Goal: Find specific page/section: Find specific page/section

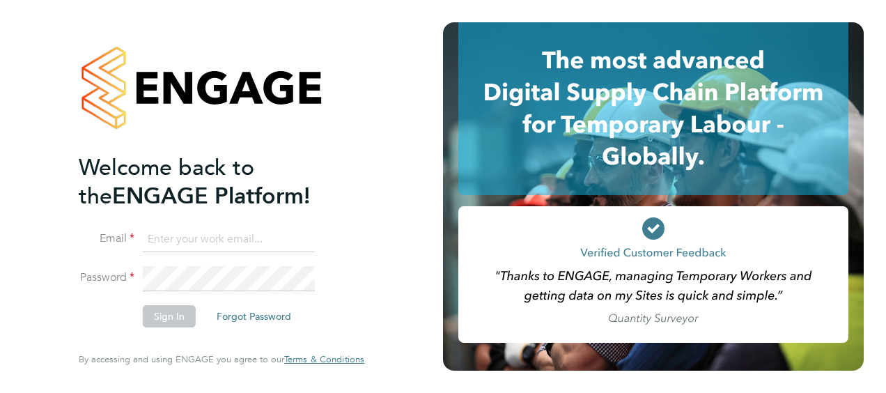
type input "paul.griffiths@vistry.co.uk"
click at [357, 145] on div at bounding box center [222, 87] width 286 height 131
click at [176, 319] on button "Sign In" at bounding box center [169, 316] width 53 height 22
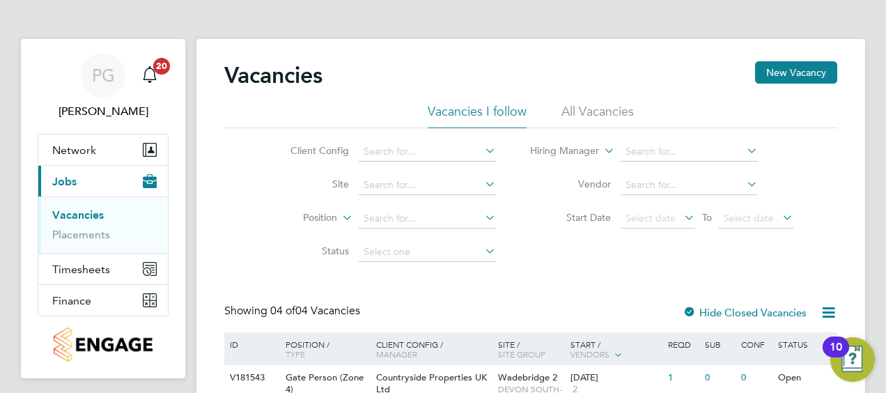
click at [869, 131] on div "PG [PERSON_NAME] Notifications 20 Applications: Network Team Members Sites Work…" at bounding box center [443, 323] width 886 height 646
click at [86, 236] on link "Placements" at bounding box center [81, 234] width 58 height 13
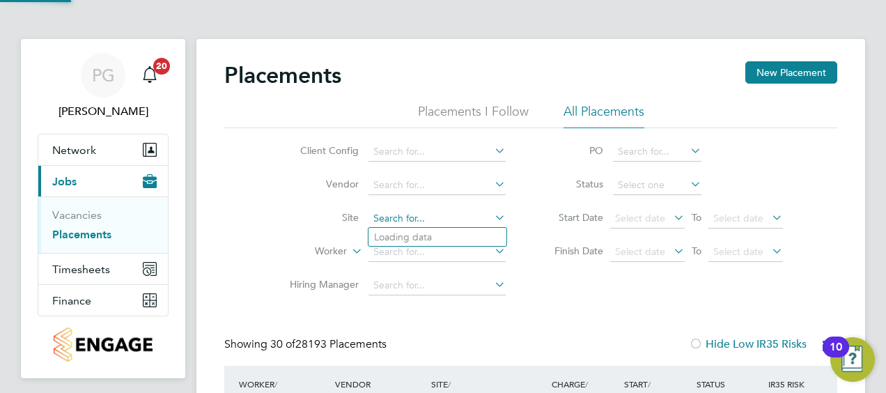
click at [444, 213] on input at bounding box center [436, 219] width 137 height 20
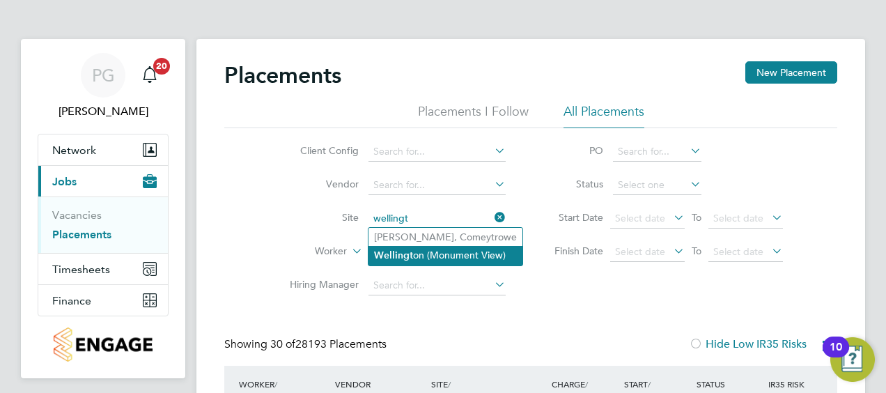
click at [422, 257] on li "Wellingt on (Monument View)" at bounding box center [445, 255] width 154 height 19
type input "[GEOGRAPHIC_DATA] (Monument View)"
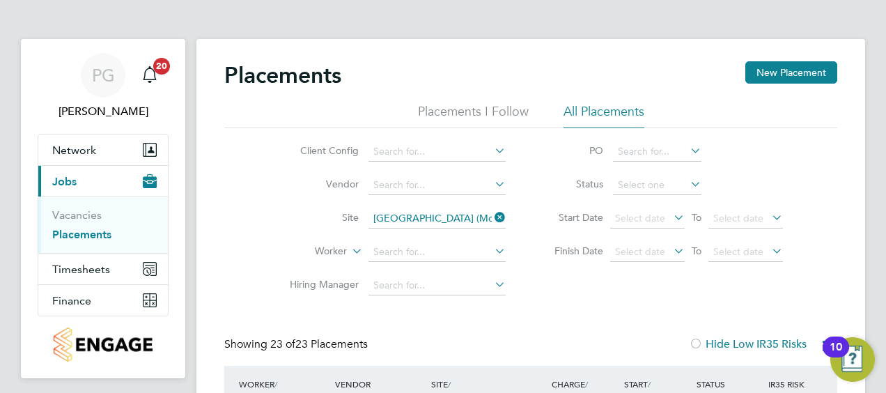
click at [816, 163] on div "Client Config Vendor Site [GEOGRAPHIC_DATA] (Monument View) Worker Hiring Manag…" at bounding box center [530, 215] width 613 height 174
